Goal: Task Accomplishment & Management: Manage account settings

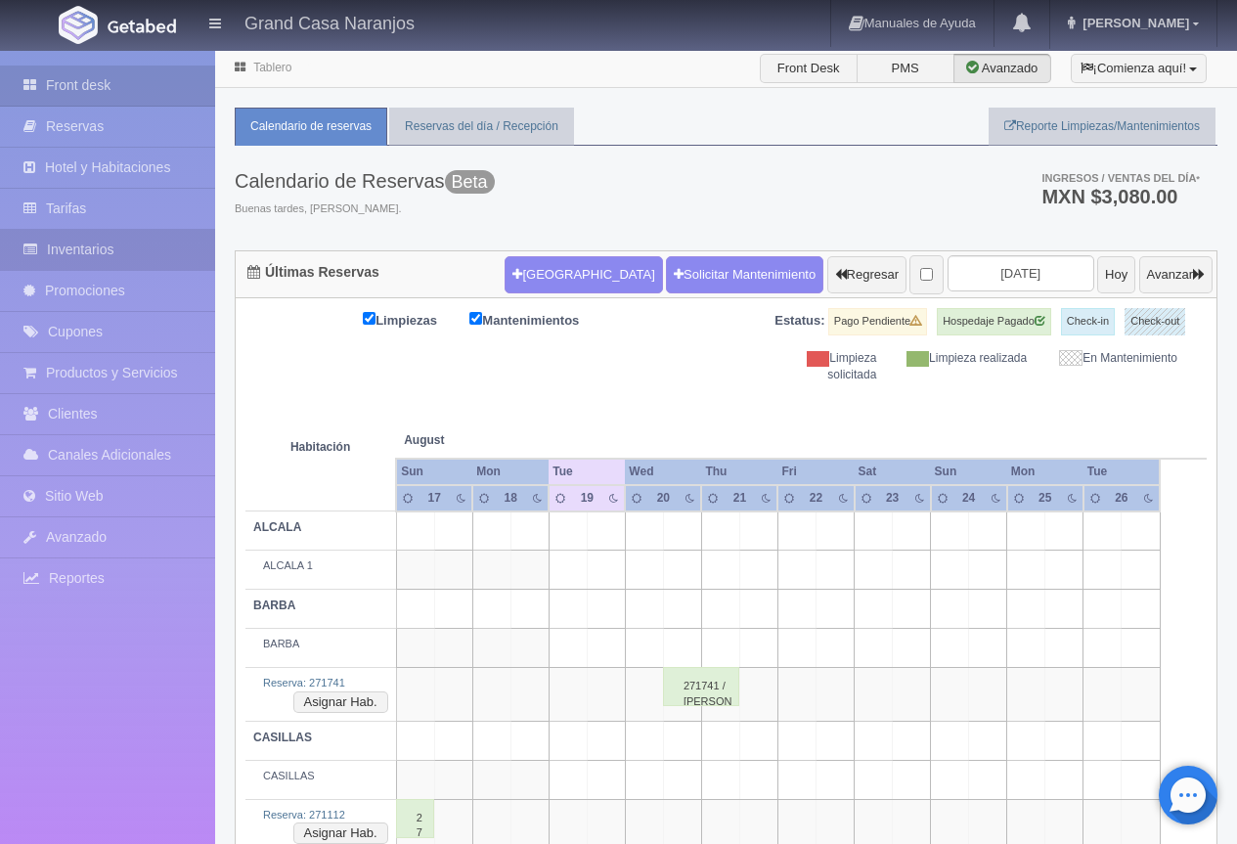
click at [115, 254] on link "Inventarios" at bounding box center [107, 250] width 215 height 40
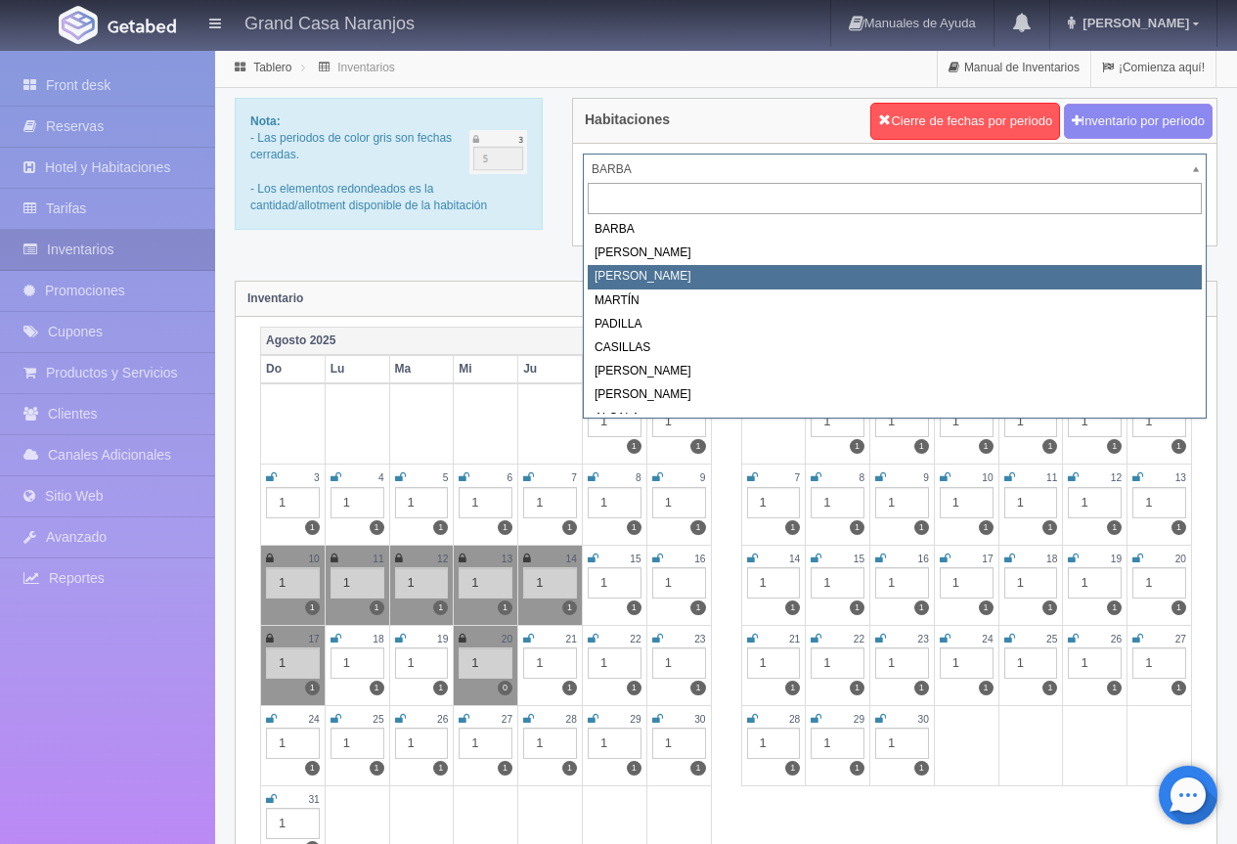
select select "2062"
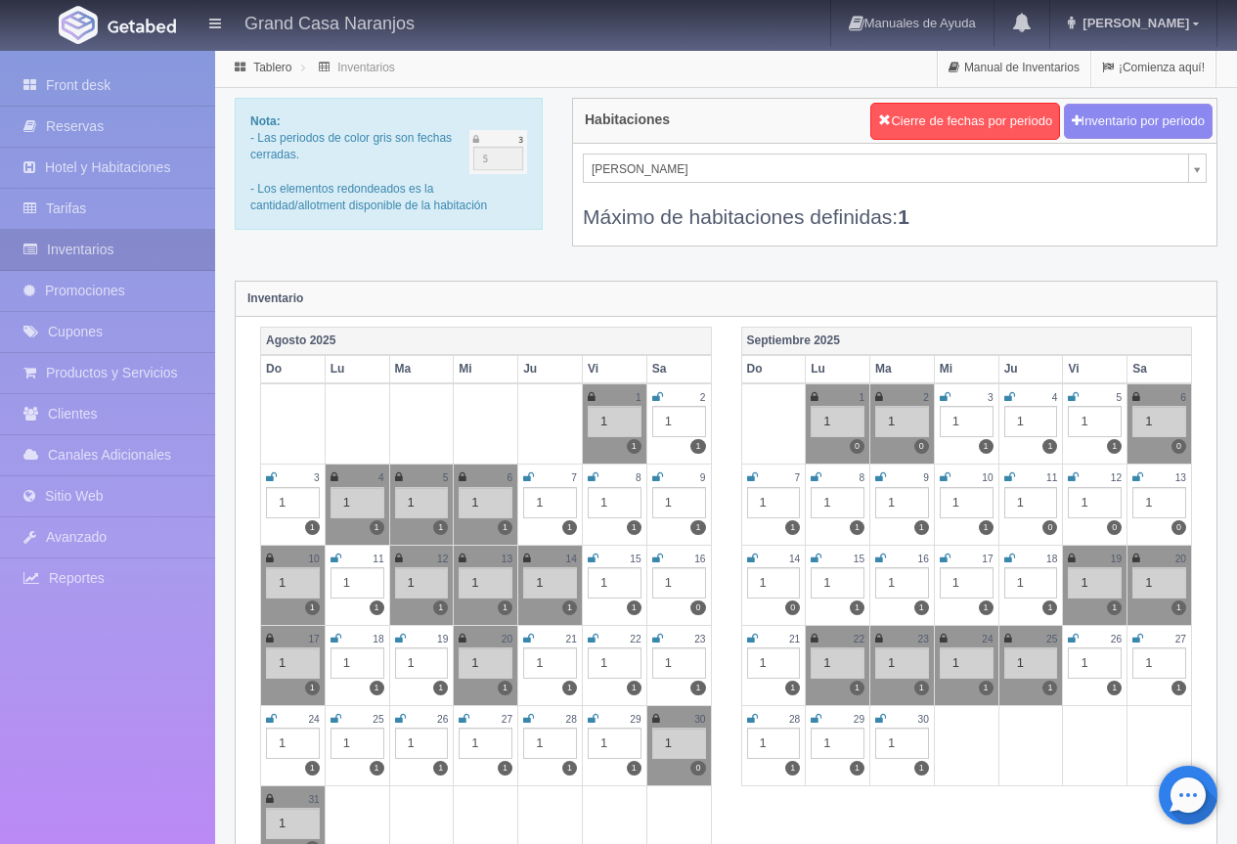
click at [398, 640] on icon at bounding box center [400, 639] width 11 height 12
click at [591, 287] on div "Inventario" at bounding box center [726, 299] width 981 height 35
